Goal: Find specific page/section: Find specific page/section

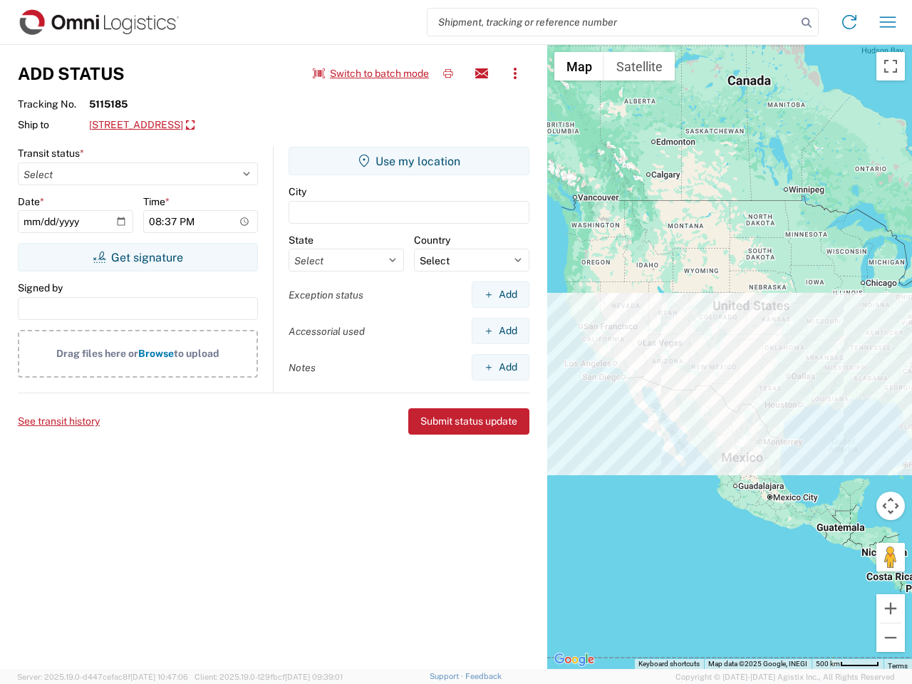
click at [612, 22] on input "search" at bounding box center [611, 22] width 369 height 27
click at [806, 23] on icon at bounding box center [807, 23] width 20 height 20
click at [849, 22] on icon at bounding box center [849, 22] width 23 height 23
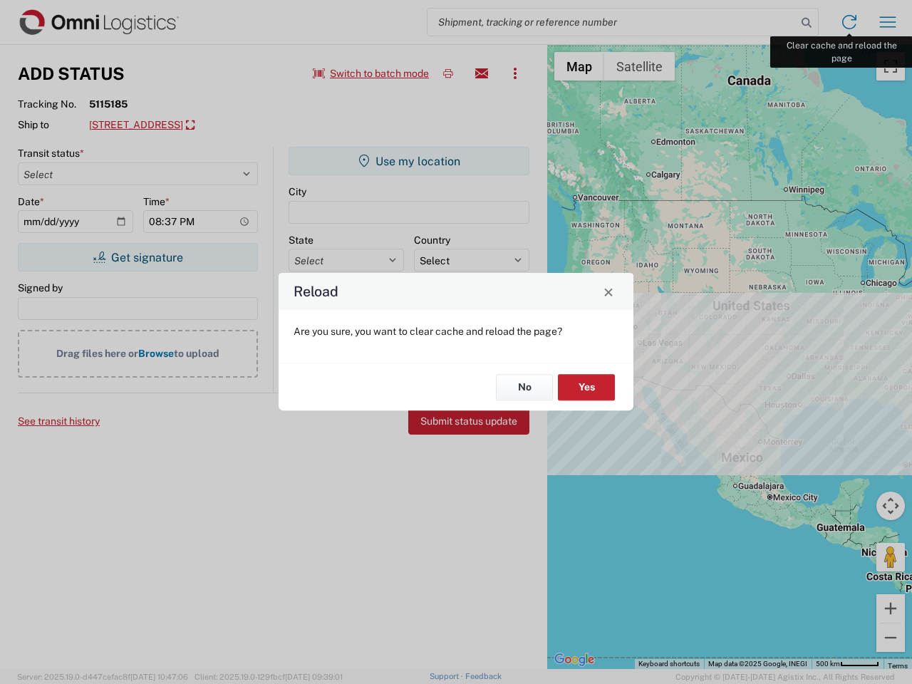
click at [888, 22] on div "Reload Are you sure, you want to clear cache and reload the page? No Yes" at bounding box center [456, 342] width 912 height 684
click at [371, 73] on div "Reload Are you sure, you want to clear cache and reload the page? No Yes" at bounding box center [456, 342] width 912 height 684
click at [448, 73] on div "Reload Are you sure, you want to clear cache and reload the page? No Yes" at bounding box center [456, 342] width 912 height 684
click at [482, 73] on div "Reload Are you sure, you want to clear cache and reload the page? No Yes" at bounding box center [456, 342] width 912 height 684
click at [515, 73] on div "Reload Are you sure, you want to clear cache and reload the page? No Yes" at bounding box center [456, 342] width 912 height 684
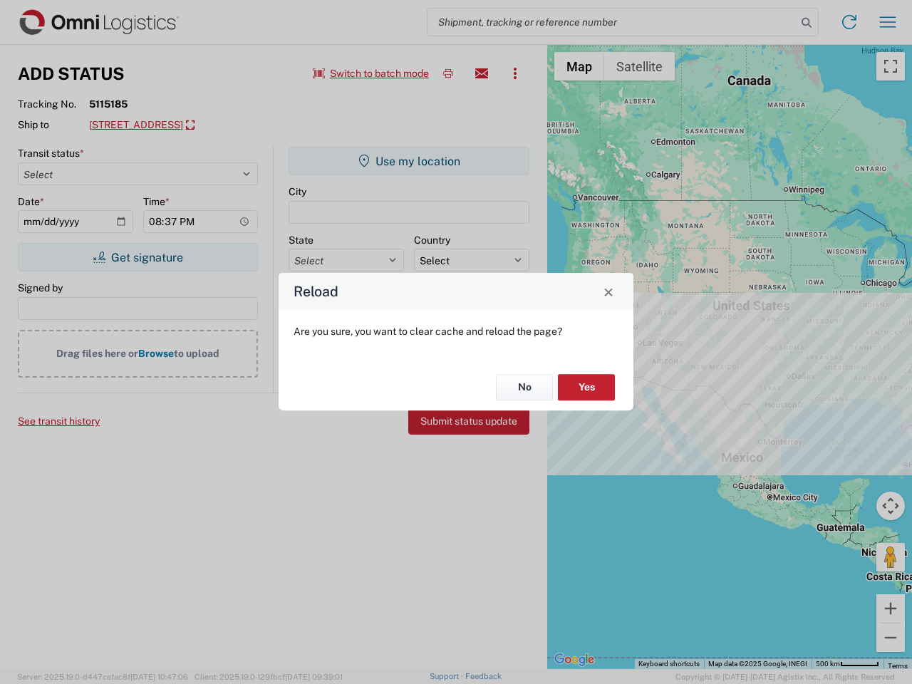
click at [218, 125] on div "Reload Are you sure, you want to clear cache and reload the page? No Yes" at bounding box center [456, 342] width 912 height 684
click at [138, 257] on div "Reload Are you sure, you want to clear cache and reload the page? No Yes" at bounding box center [456, 342] width 912 height 684
